Goal: Check status: Check status

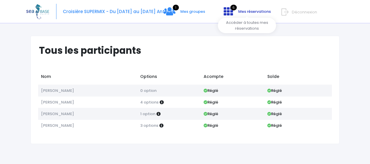
click at [247, 11] on span "Mes réservations" at bounding box center [254, 12] width 33 height 6
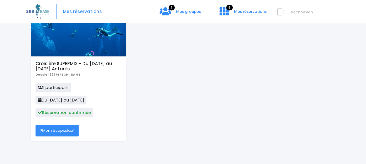
scroll to position [81, 0]
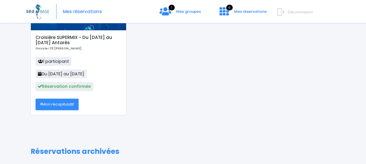
click at [64, 106] on link "Mon récapitulatif" at bounding box center [57, 105] width 43 height 12
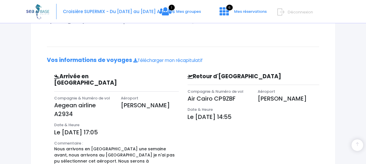
scroll to position [133, 0]
click at [146, 63] on link "Télécharger mon récapitulatif" at bounding box center [167, 61] width 69 height 6
